Goal: Task Accomplishment & Management: Manage account settings

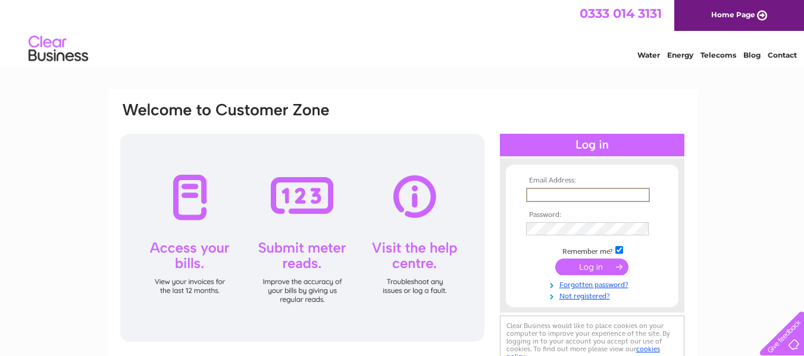
type input "carnaby39@outlook.com"
click at [598, 261] on input "submit" at bounding box center [591, 266] width 73 height 17
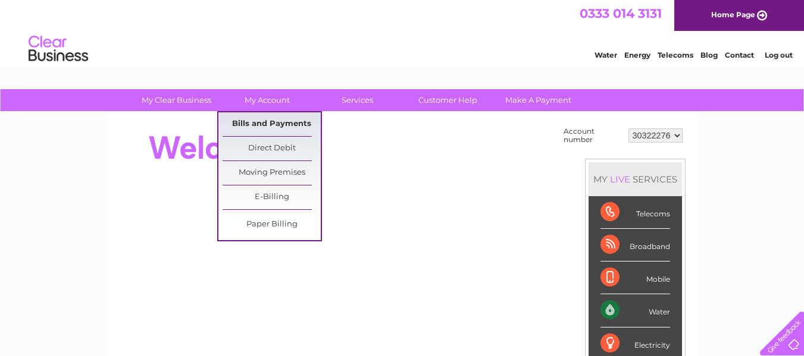
click at [263, 119] on link "Bills and Payments" at bounding box center [272, 124] width 98 height 24
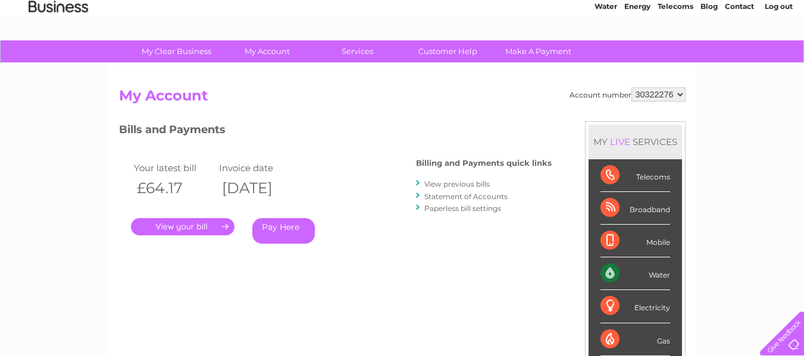
scroll to position [48, 0]
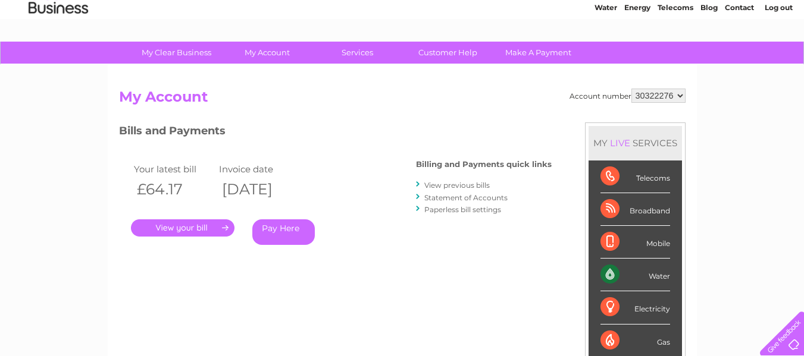
click at [472, 184] on link "View previous bills" at bounding box center [456, 185] width 65 height 9
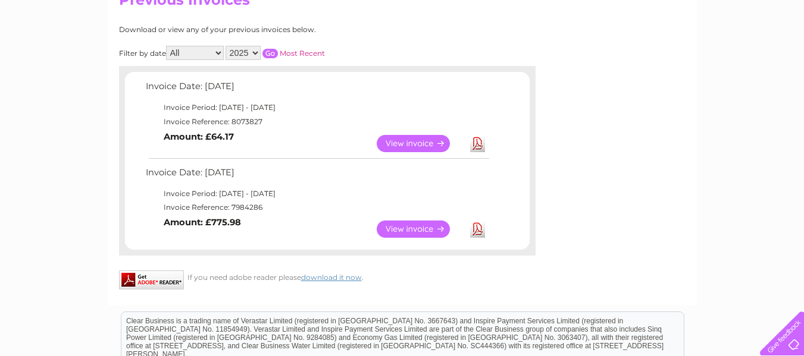
scroll to position [149, 0]
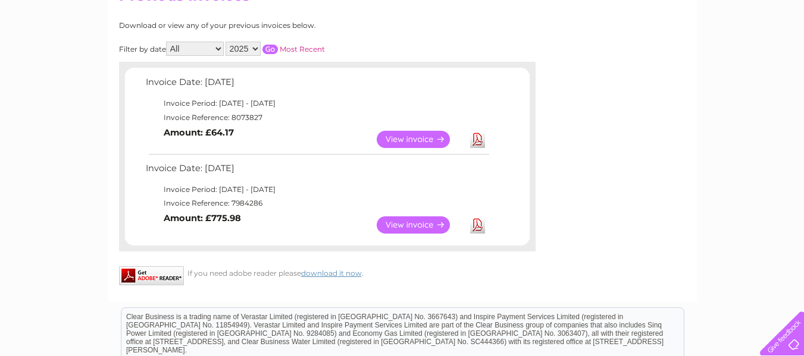
click at [387, 221] on link "View" at bounding box center [420, 225] width 87 height 17
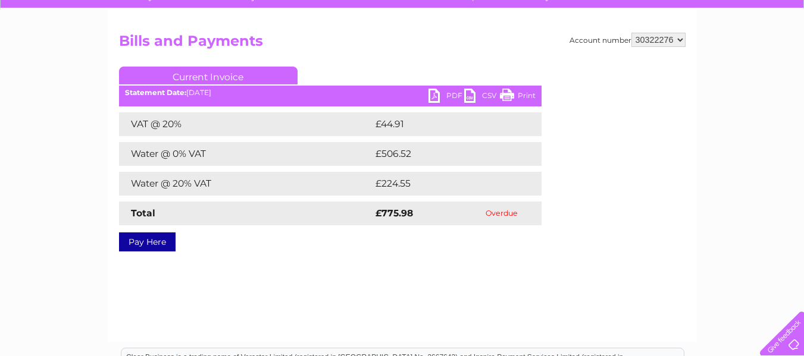
scroll to position [104, 0]
click at [444, 97] on link "PDF" at bounding box center [446, 97] width 36 height 17
click at [452, 96] on link "PDF" at bounding box center [446, 97] width 36 height 17
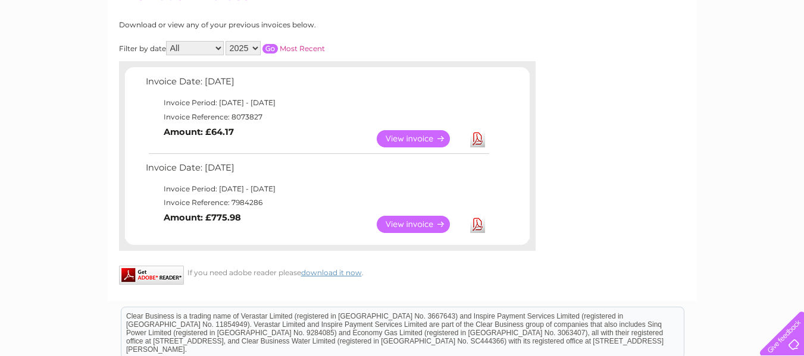
click at [413, 142] on link "View" at bounding box center [420, 138] width 87 height 17
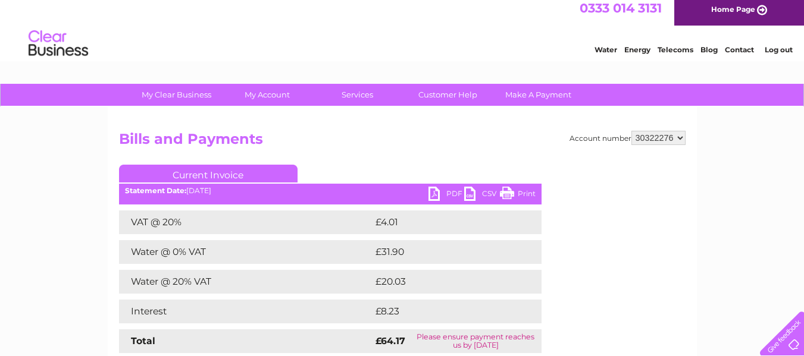
scroll to position [5, 0]
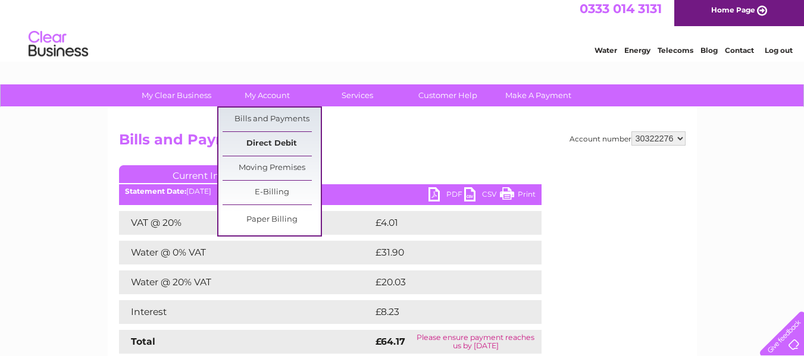
click at [280, 141] on link "Direct Debit" at bounding box center [272, 144] width 98 height 24
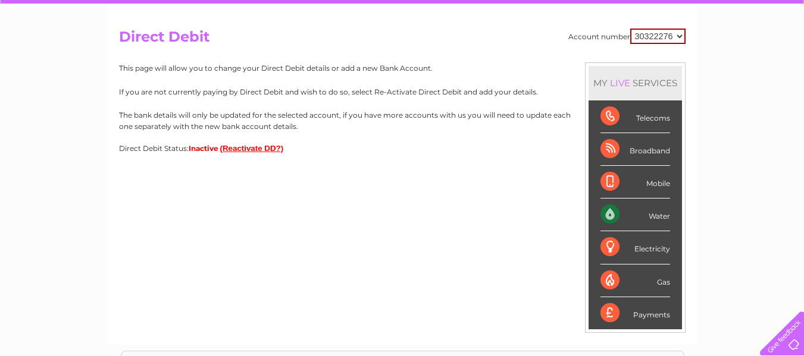
scroll to position [108, 0]
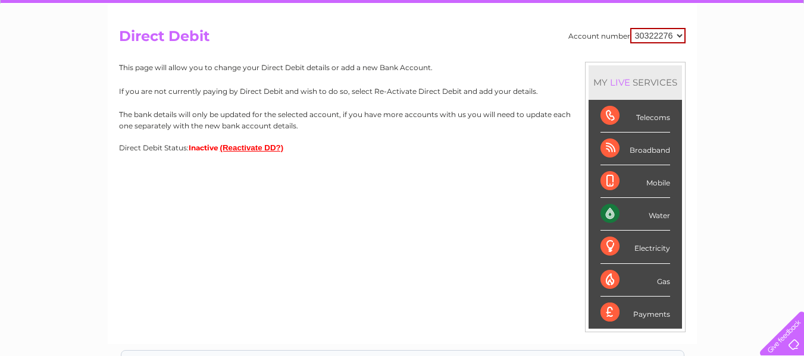
click at [261, 147] on button "(Reactivate DD?)" at bounding box center [252, 147] width 64 height 9
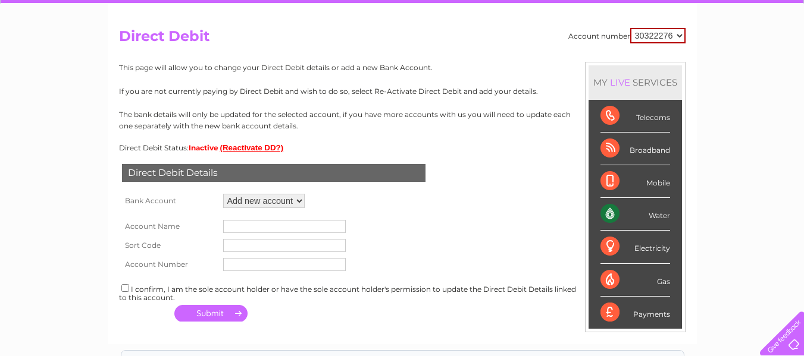
click at [296, 199] on select "Add new account" at bounding box center [264, 201] width 82 height 14
click at [381, 223] on form "Account Name Sort Code Account Number" at bounding box center [402, 242] width 567 height 63
click at [310, 227] on input "text" at bounding box center [284, 226] width 123 height 13
click at [227, 226] on input "carnaby 39 LTD" at bounding box center [284, 226] width 123 height 13
type input "carnaby 39 LTD"
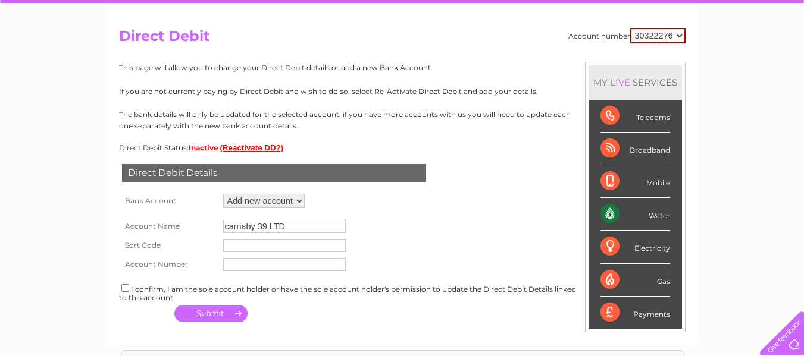
click at [229, 242] on input "text" at bounding box center [284, 245] width 123 height 13
type input "[DATE]"
click at [236, 263] on input "text" at bounding box center [284, 264] width 123 height 13
type input "29955808"
click at [124, 288] on input "checkbox" at bounding box center [125, 288] width 8 height 8
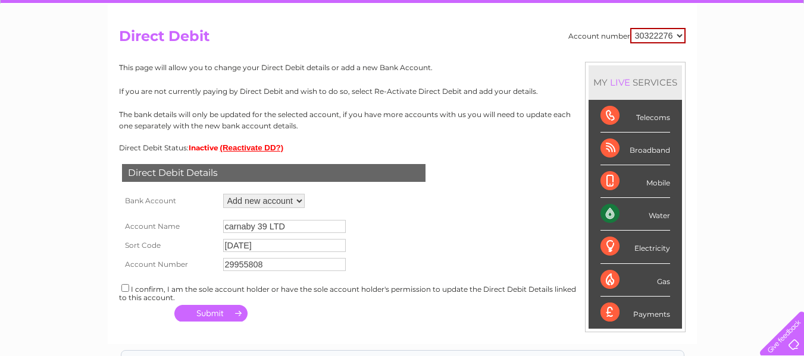
checkbox input "true"
click at [218, 308] on button "button" at bounding box center [210, 313] width 73 height 17
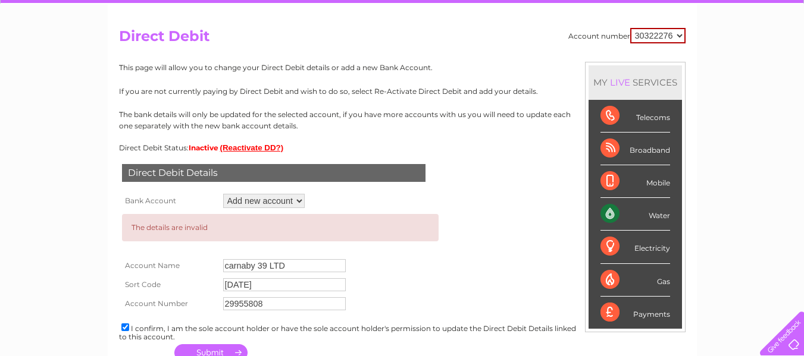
click at [298, 202] on select "Add new account" at bounding box center [264, 201] width 82 height 14
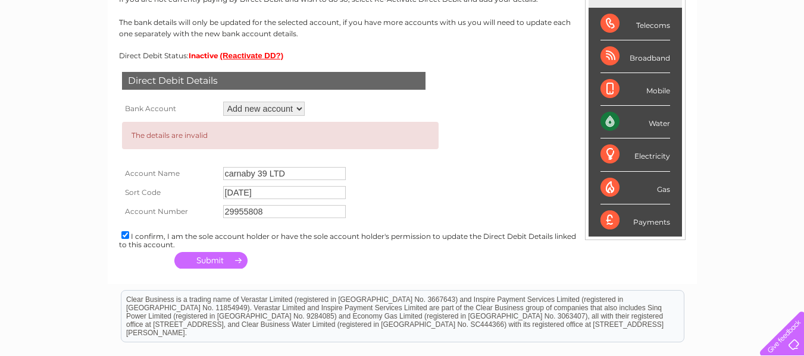
scroll to position [213, 0]
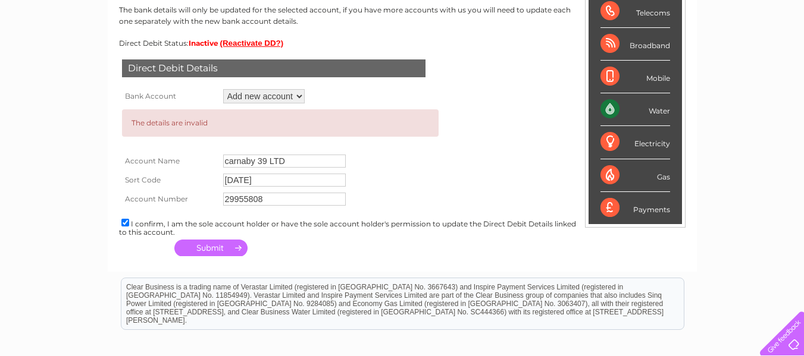
click at [226, 243] on button "button" at bounding box center [210, 248] width 73 height 17
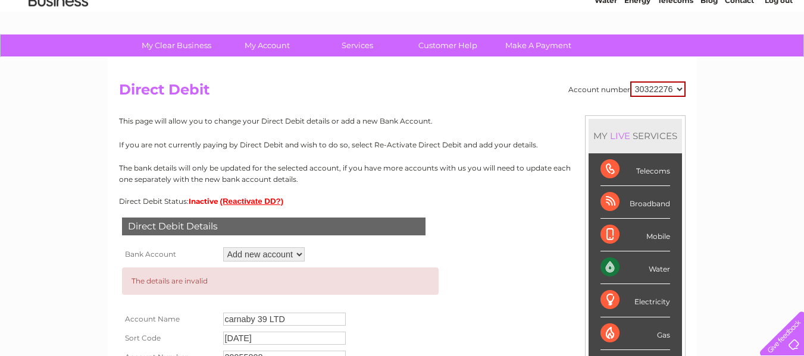
scroll to position [54, 0]
